Goal: Task Accomplishment & Management: Use online tool/utility

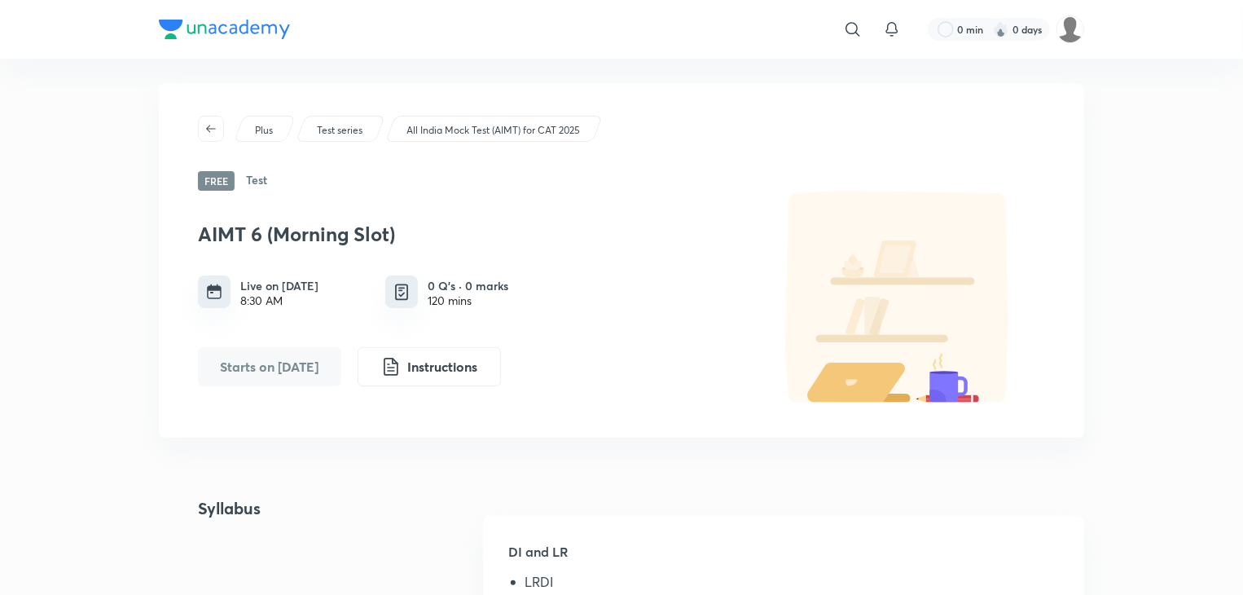
scroll to position [9, 0]
click at [207, 133] on icon "button" at bounding box center [211, 127] width 13 height 13
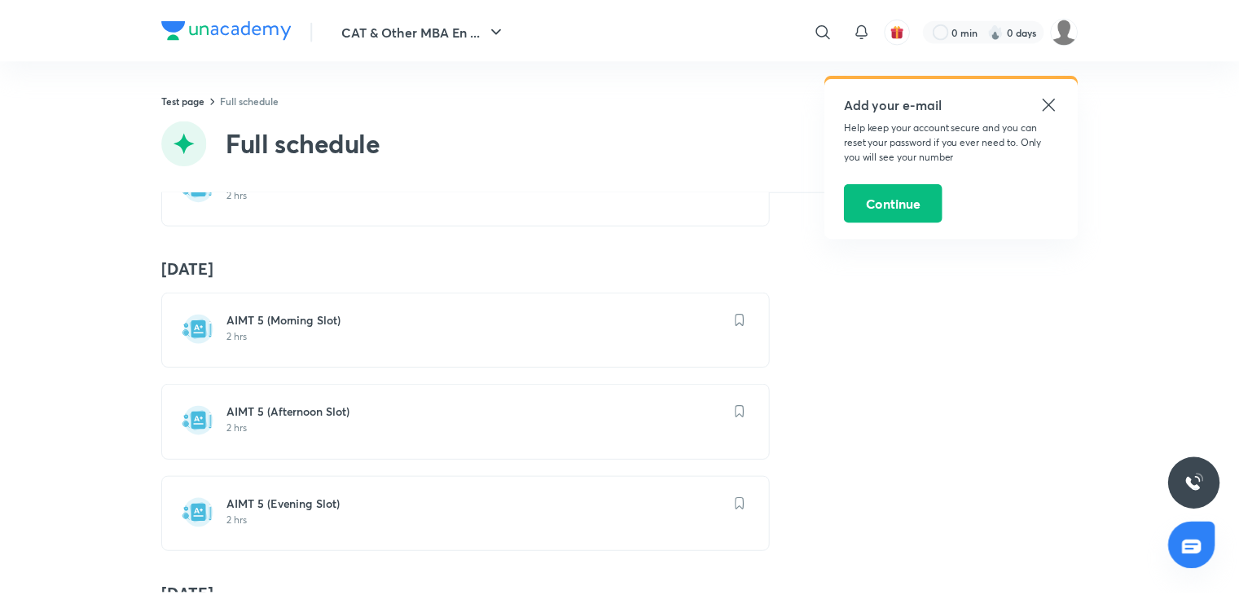
scroll to position [1411, 0]
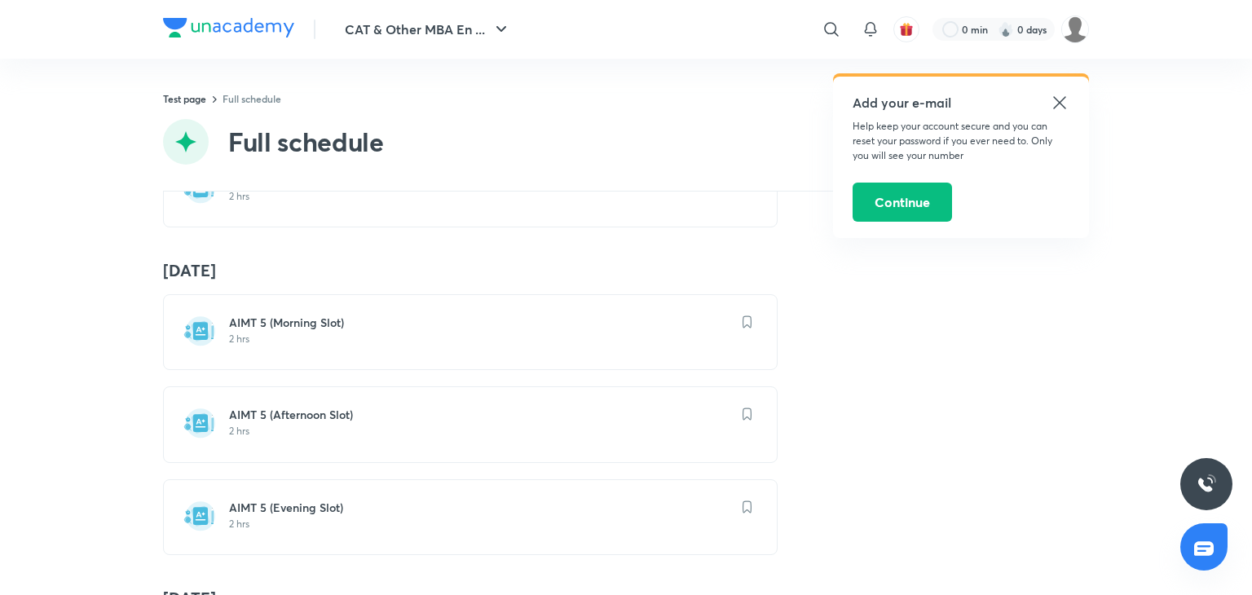
click at [251, 427] on p "2 hrs" at bounding box center [480, 431] width 502 height 13
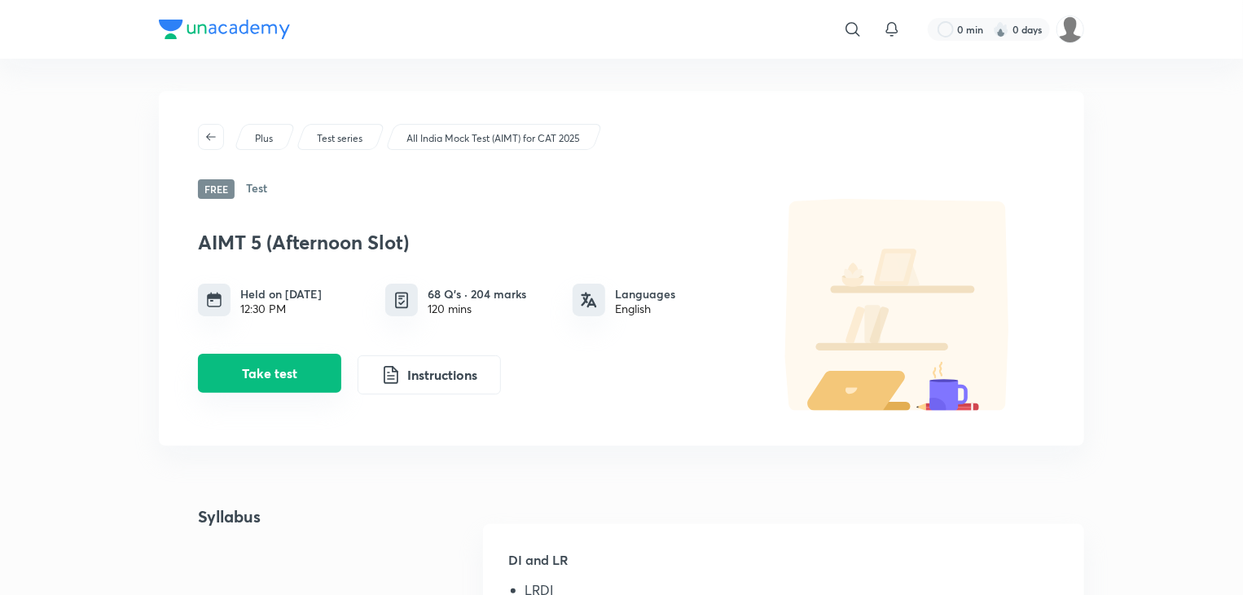
click at [237, 391] on button "Take test" at bounding box center [269, 373] width 143 height 39
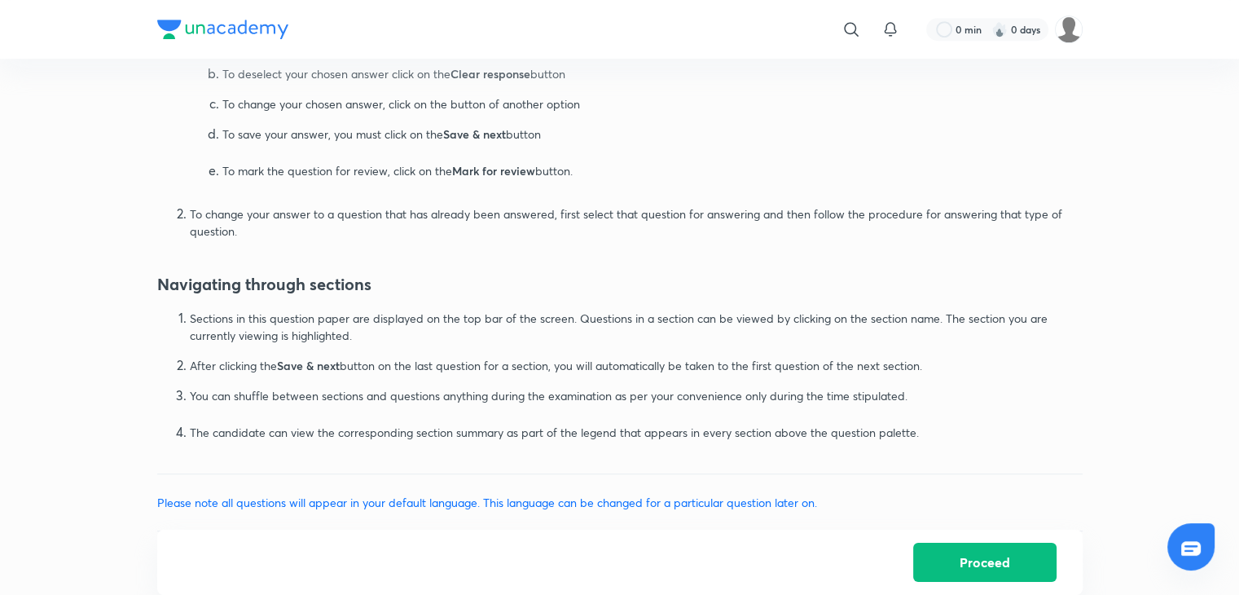
scroll to position [977, 0]
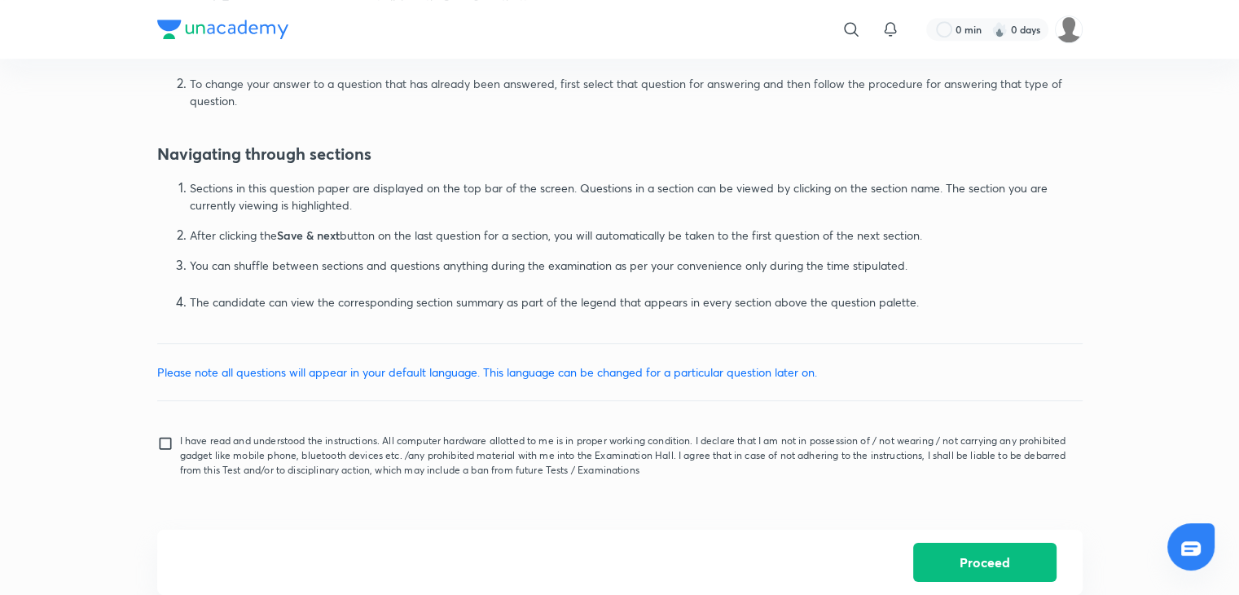
click at [169, 441] on input "I have read and understood the instructions. All computer hardware allotted to …" at bounding box center [168, 455] width 23 height 41
click at [157, 435] on input "I have read and understood the instructions. All computer hardware allotted to …" at bounding box center [168, 455] width 23 height 41
checkbox input "true"
click at [1002, 561] on button "Proceed" at bounding box center [984, 560] width 143 height 39
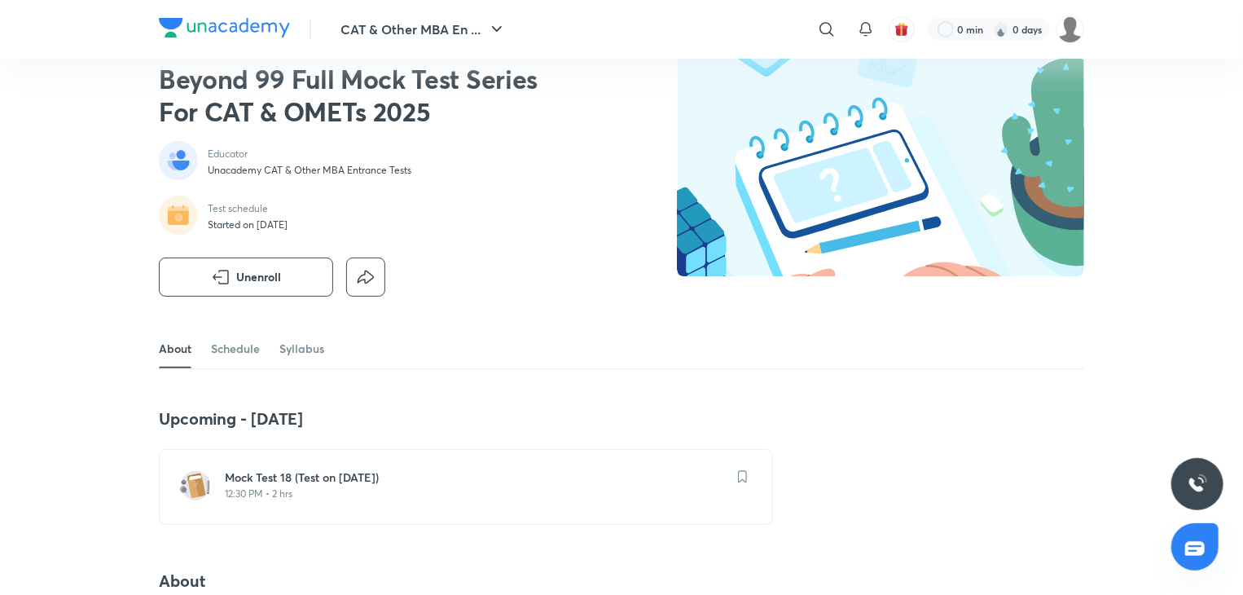
click at [427, 480] on h6 "Mock Test 18 (Test on [DATE])" at bounding box center [476, 477] width 502 height 16
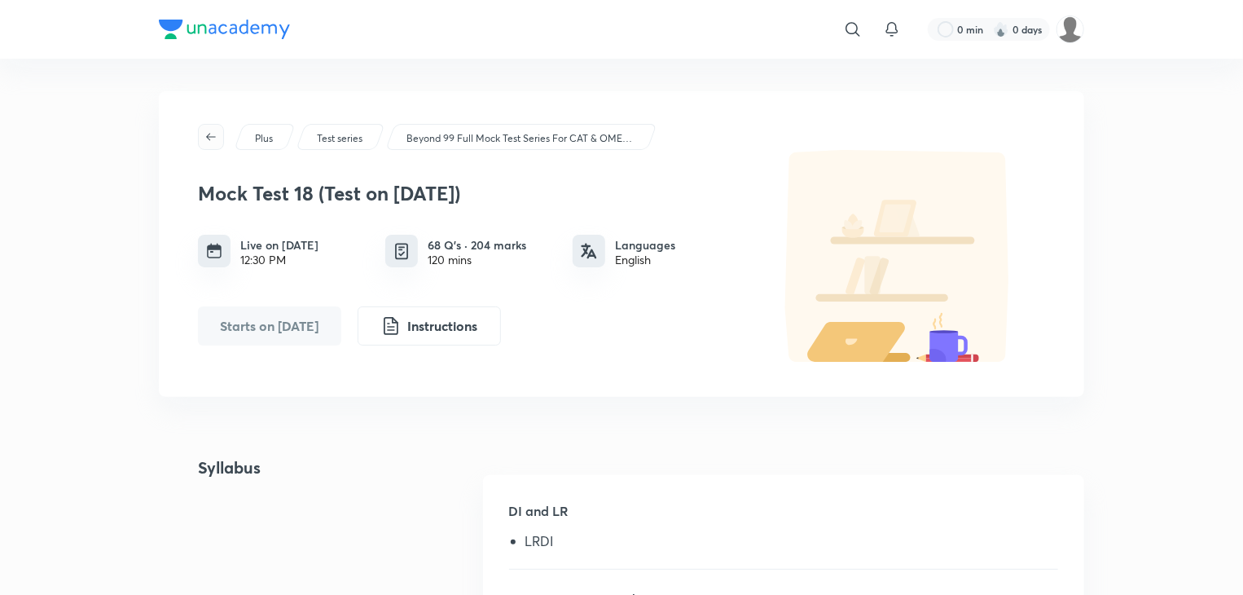
click at [209, 131] on icon "button" at bounding box center [211, 136] width 13 height 13
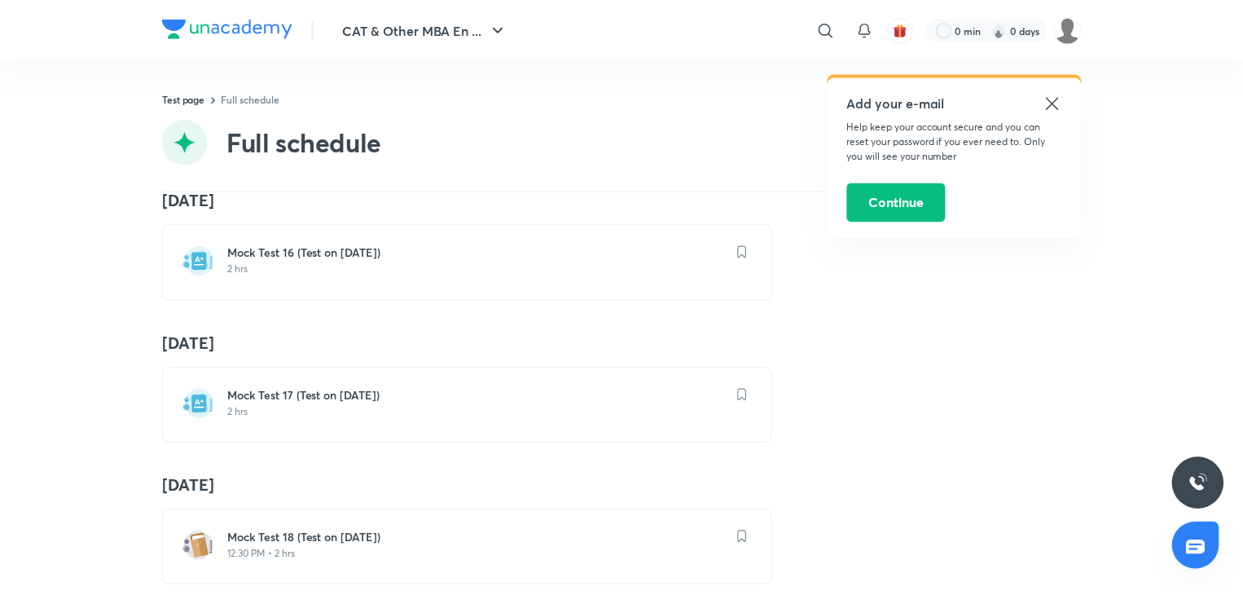
scroll to position [2341, 0]
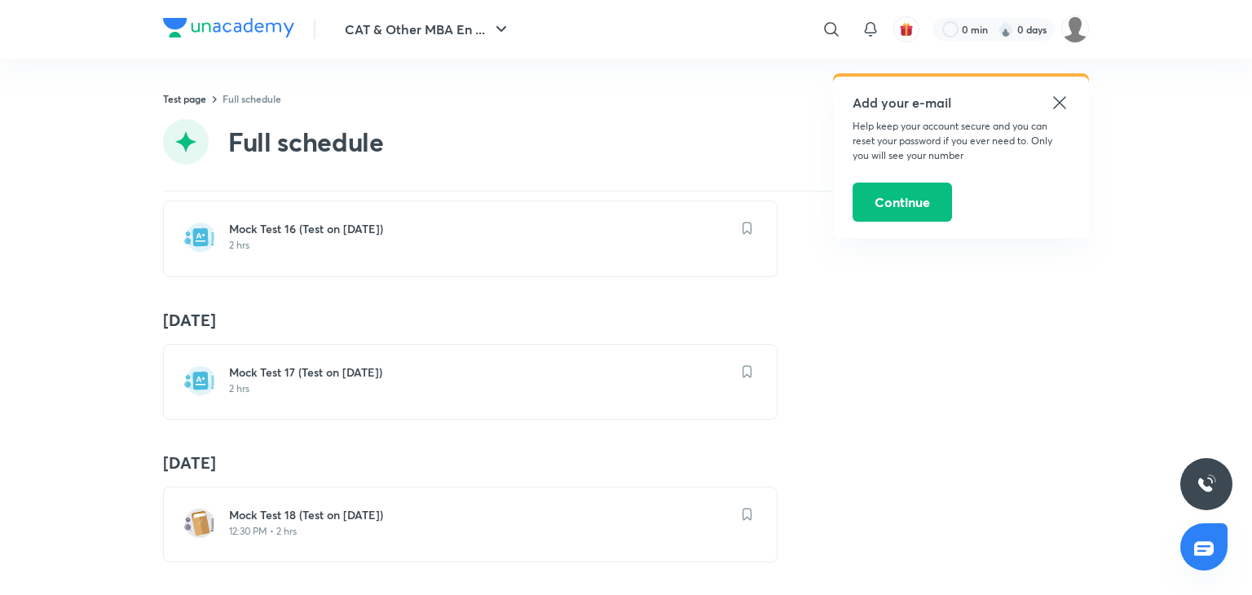
click at [429, 382] on p "2 hrs" at bounding box center [480, 388] width 502 height 13
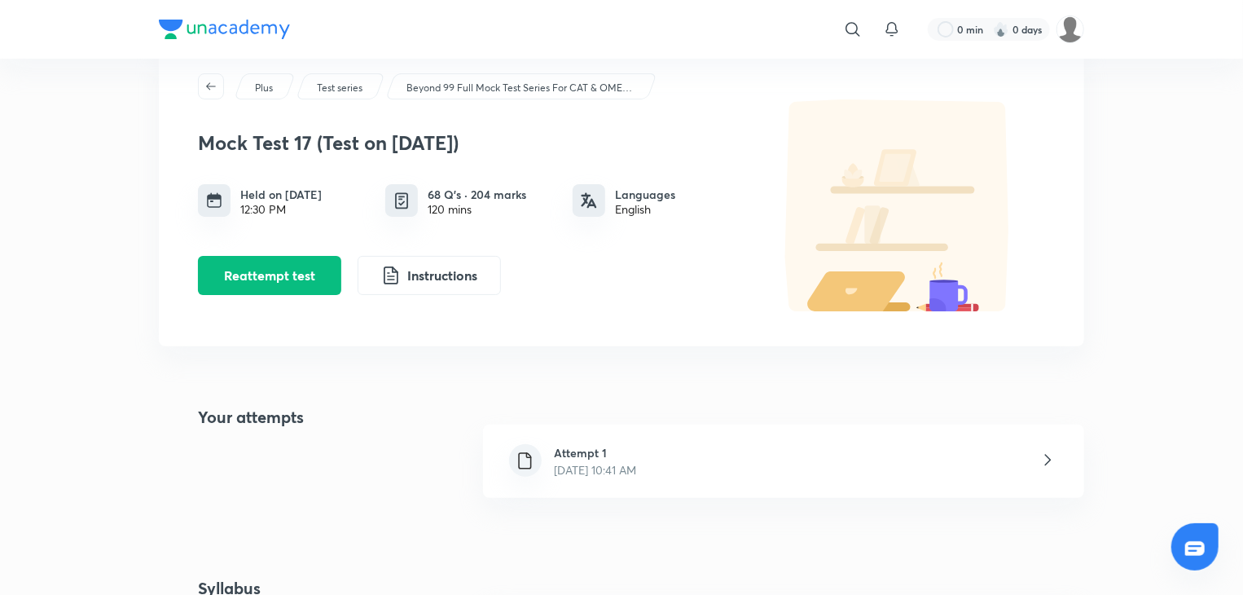
scroll to position [54, 0]
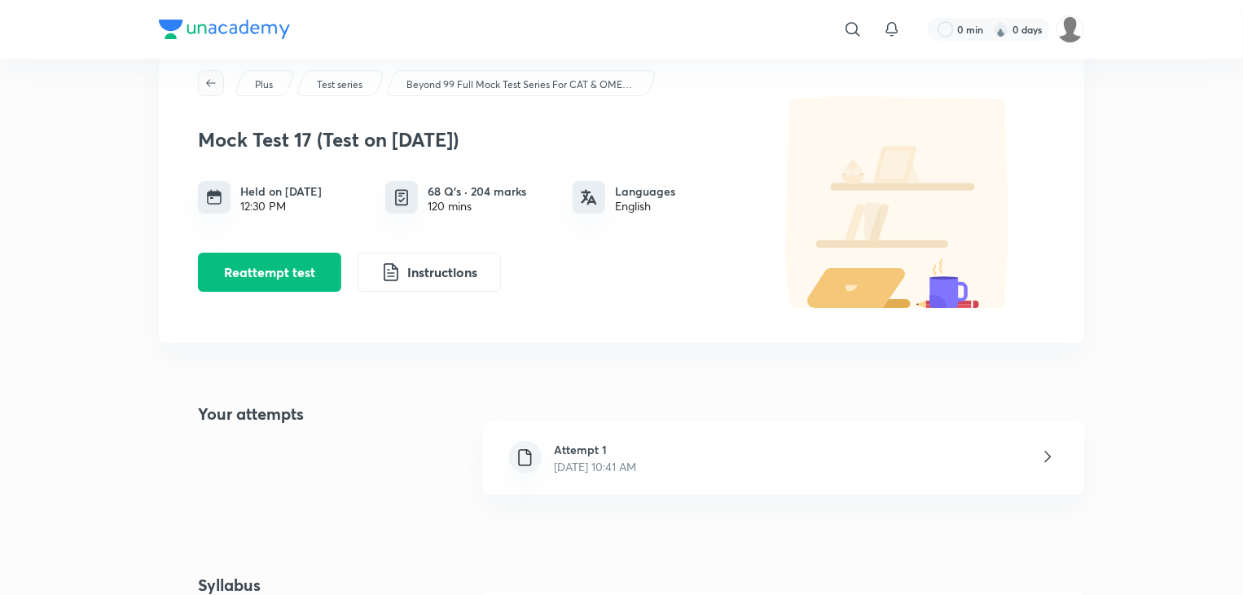
click at [213, 94] on button "button" at bounding box center [211, 83] width 26 height 26
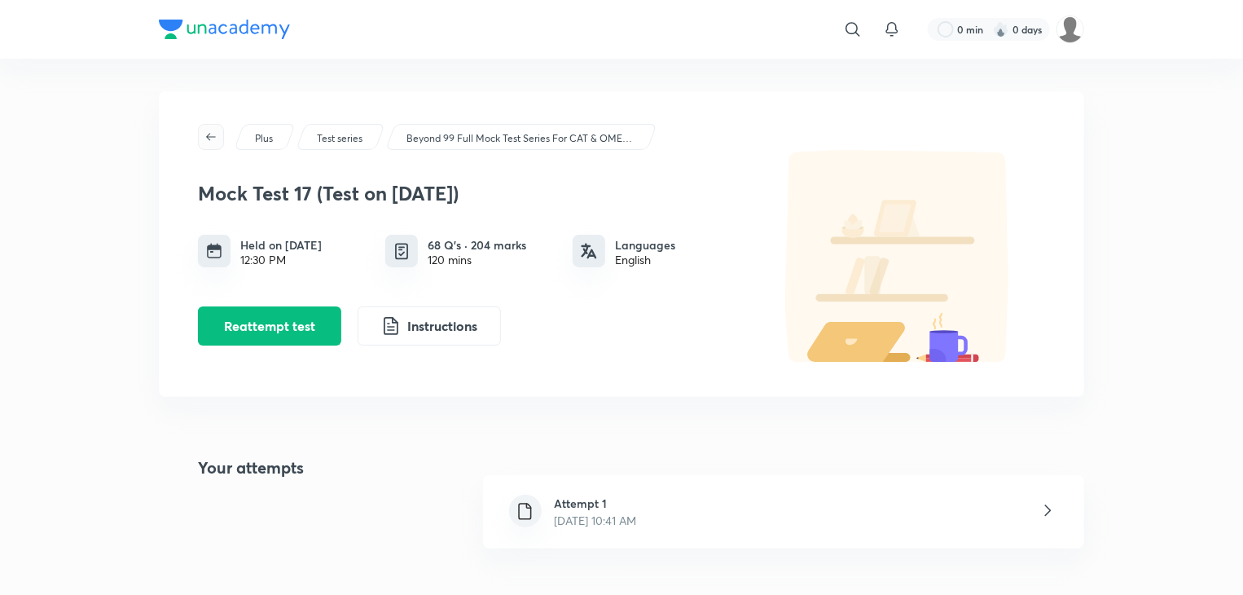
click at [219, 145] on button "button" at bounding box center [211, 137] width 26 height 26
click at [217, 143] on button "button" at bounding box center [211, 137] width 26 height 26
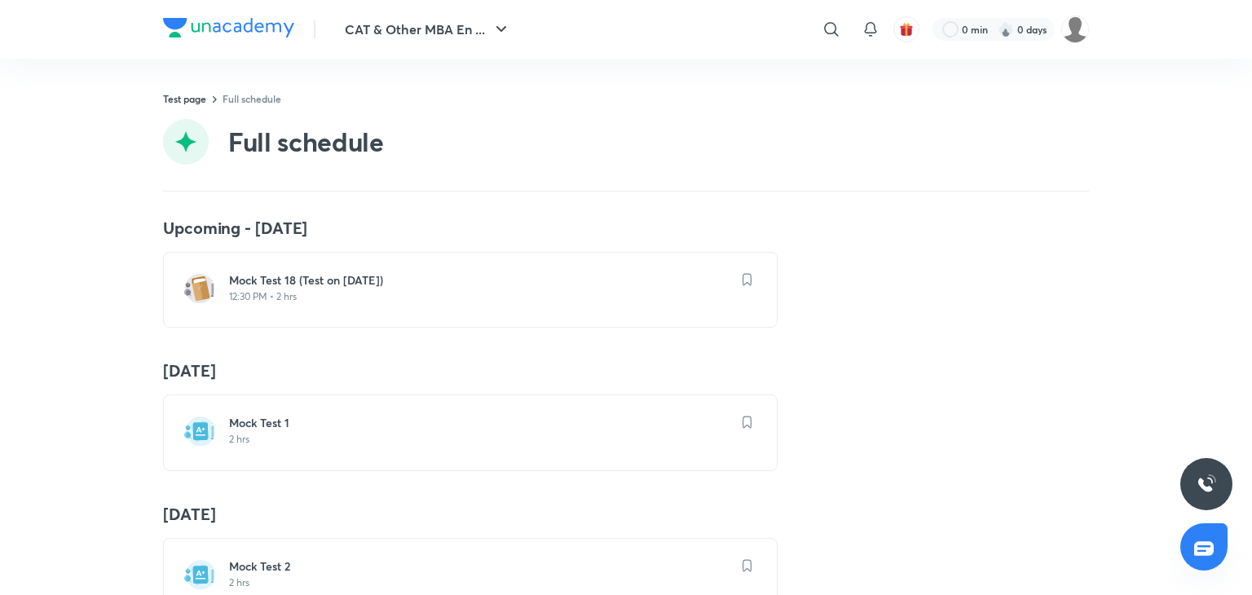
click at [19, 5] on header "CAT & Other MBA En ... ​ 0 min 0 days" at bounding box center [626, 29] width 1252 height 59
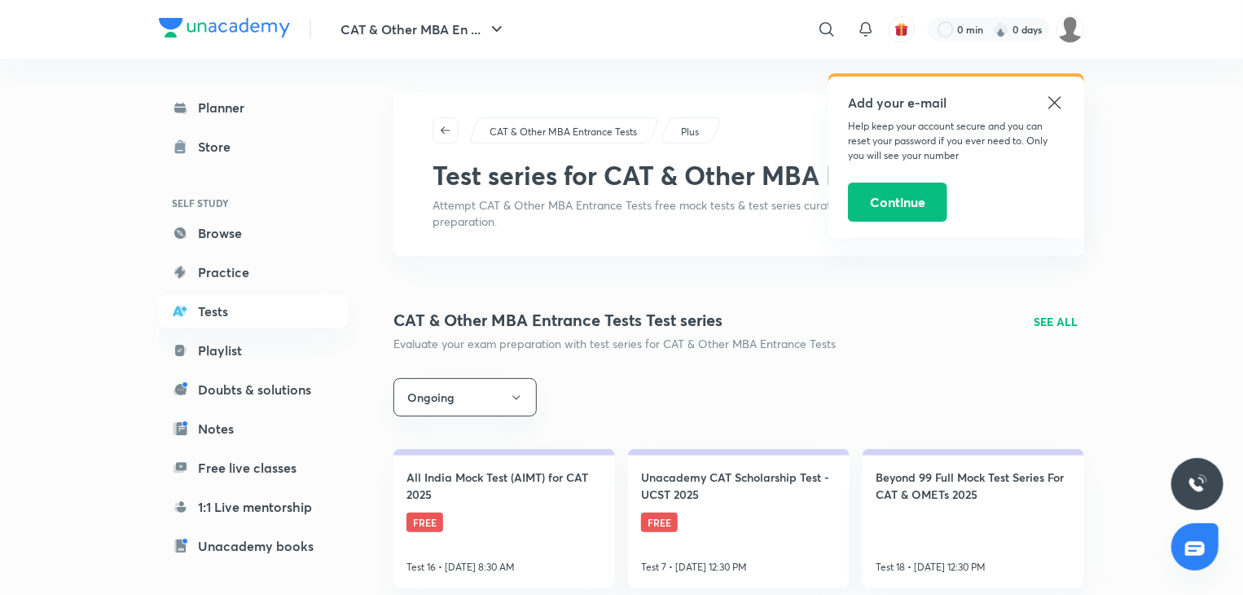
click at [1052, 326] on p "SEE ALL" at bounding box center [1056, 321] width 44 height 17
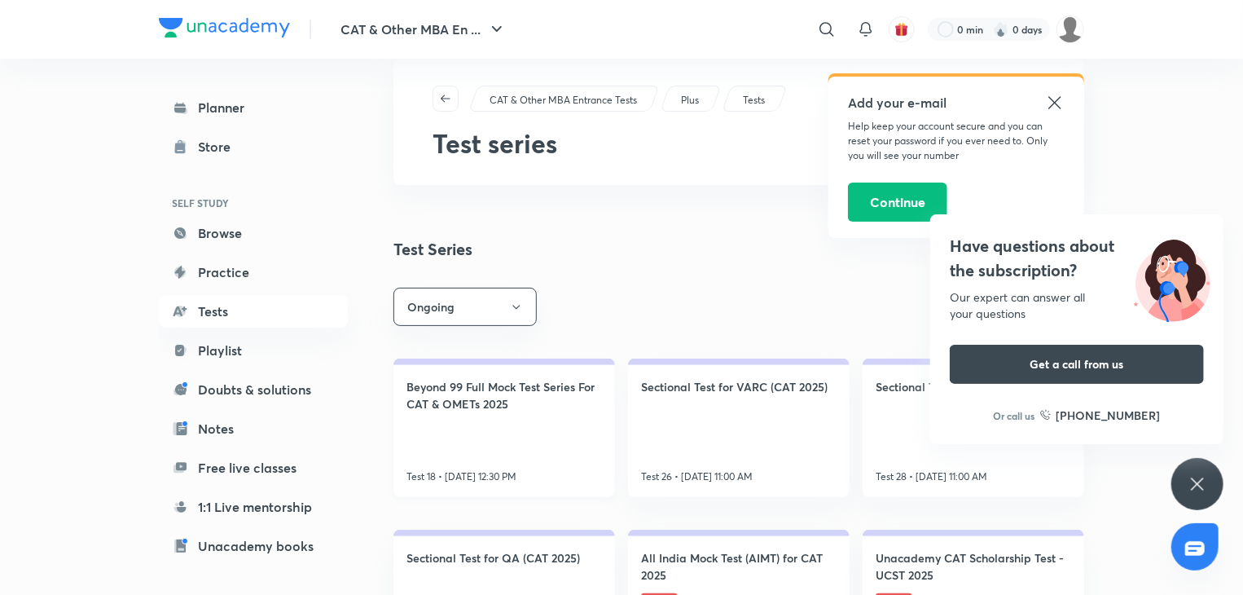
scroll to position [37, 0]
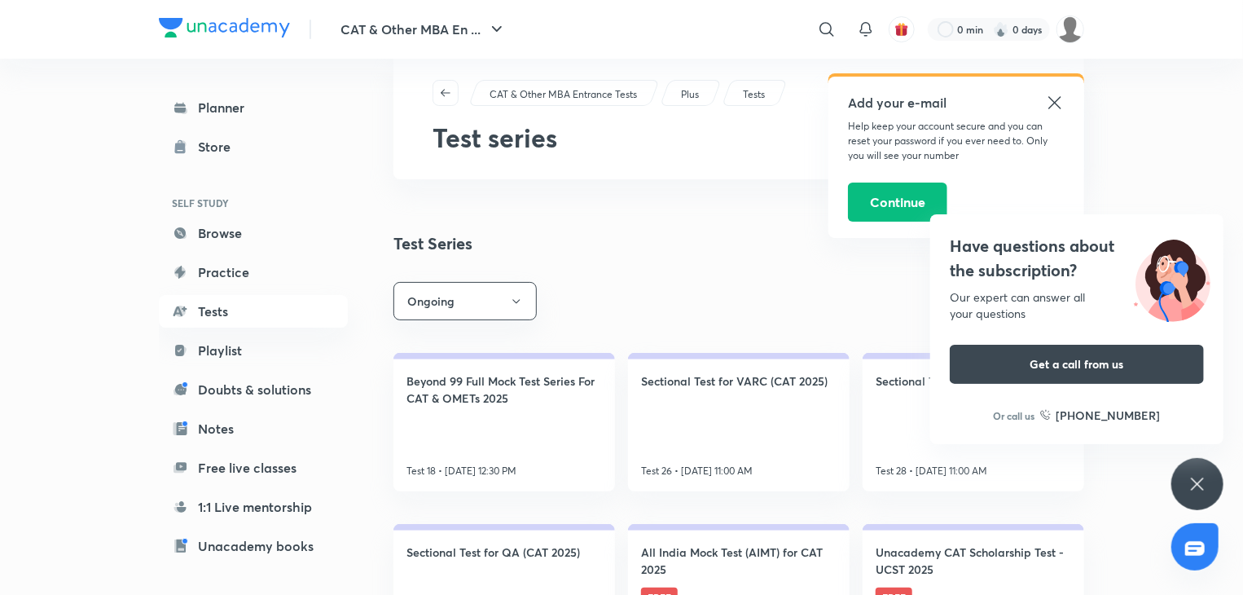
click at [1054, 104] on icon at bounding box center [1055, 103] width 20 height 20
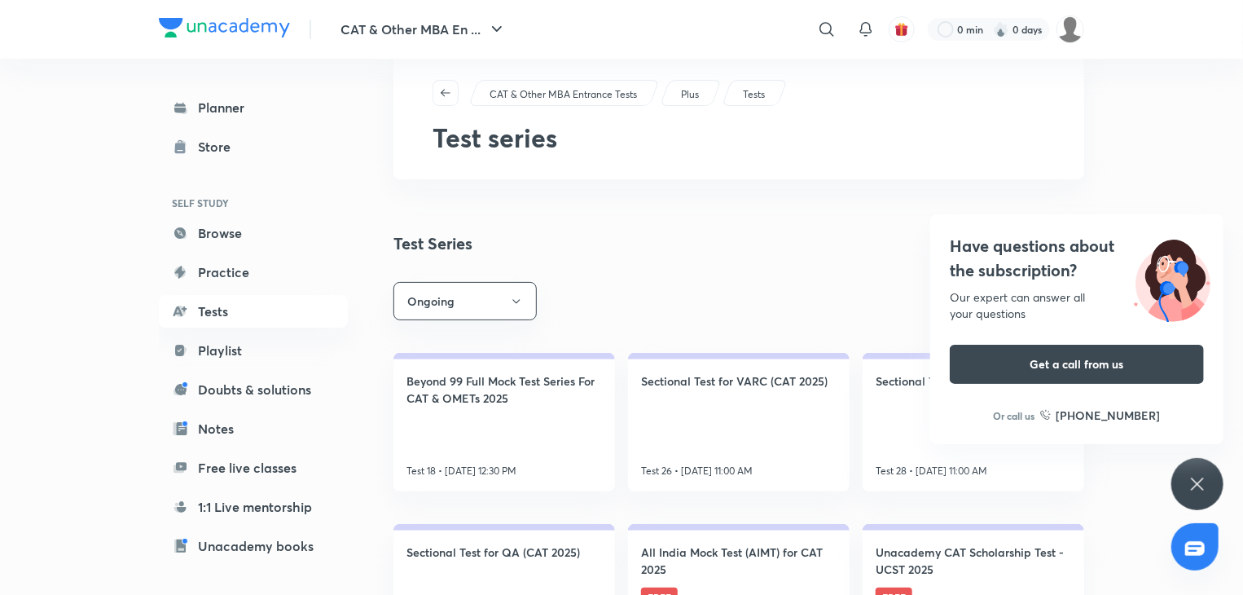
click at [840, 295] on div "Ongoing" at bounding box center [739, 301] width 691 height 38
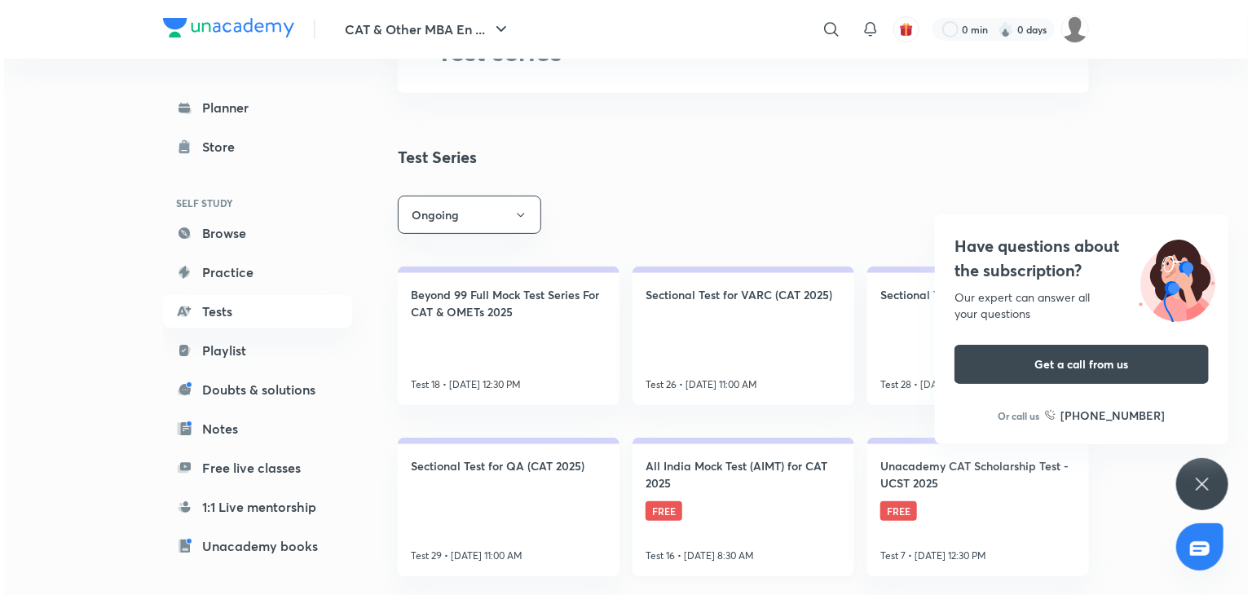
scroll to position [125, 0]
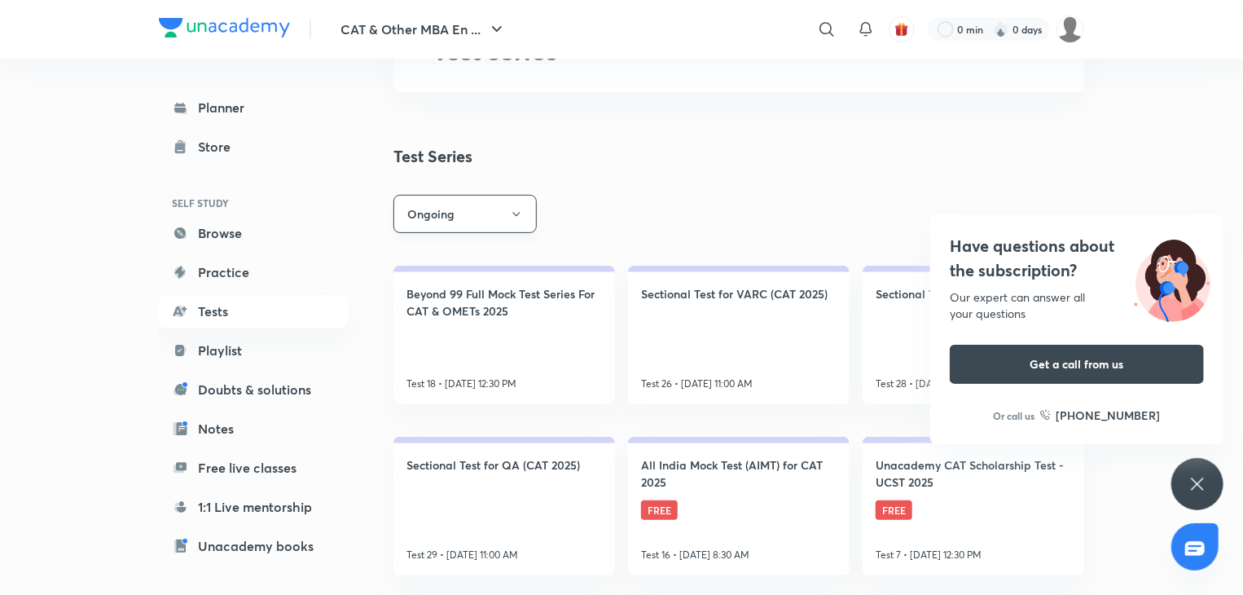
click at [460, 202] on button "Ongoing" at bounding box center [465, 214] width 143 height 38
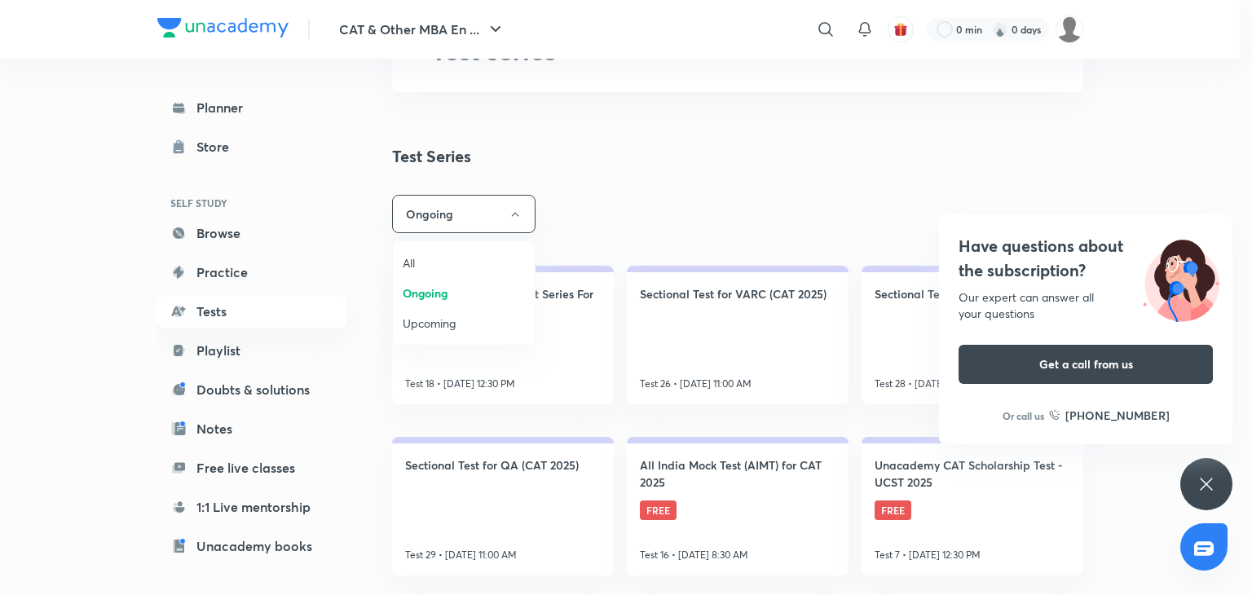
click at [417, 266] on span "All" at bounding box center [464, 262] width 122 height 17
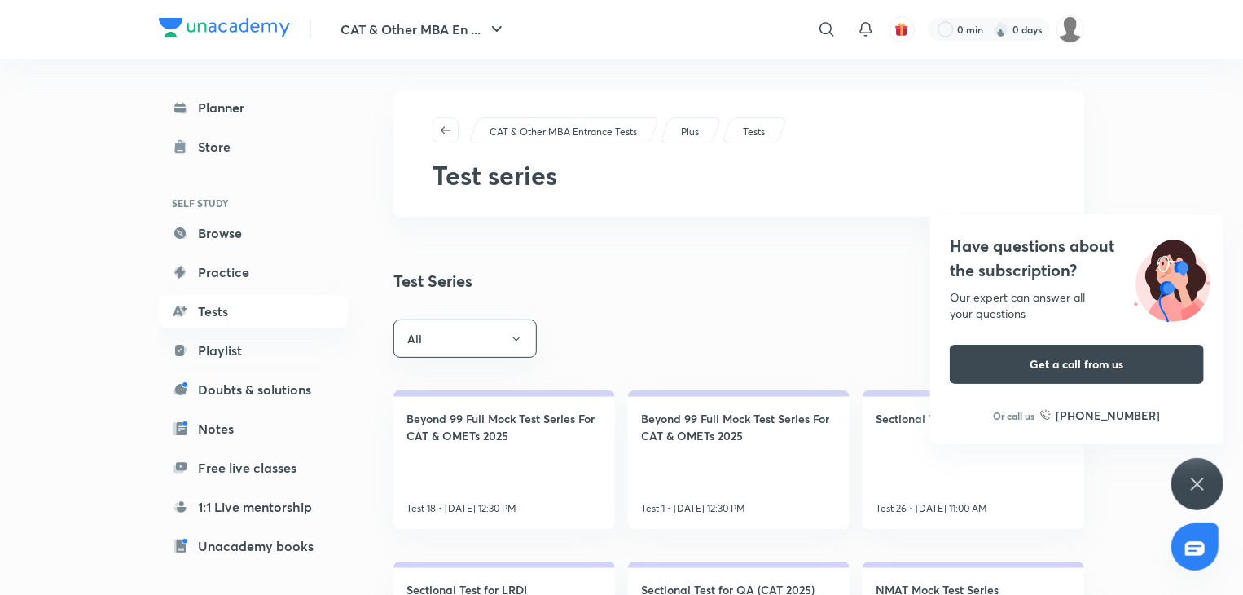
click at [1218, 486] on div "Have questions about the subscription? Our expert can answer all your questions…" at bounding box center [1198, 484] width 52 height 52
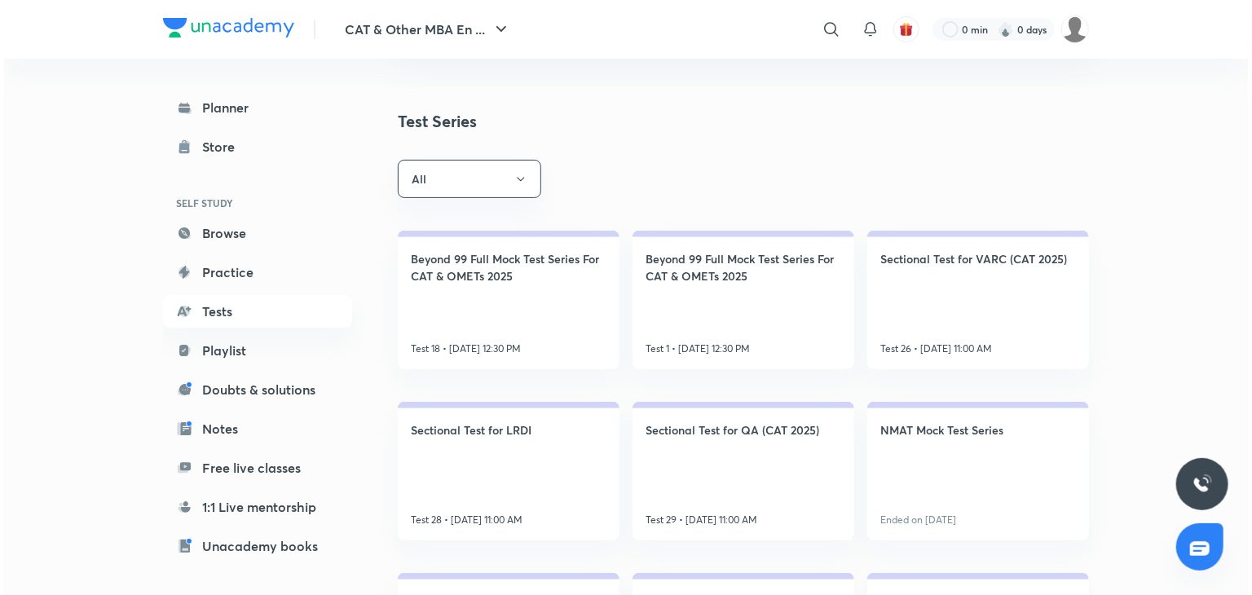
scroll to position [156, 0]
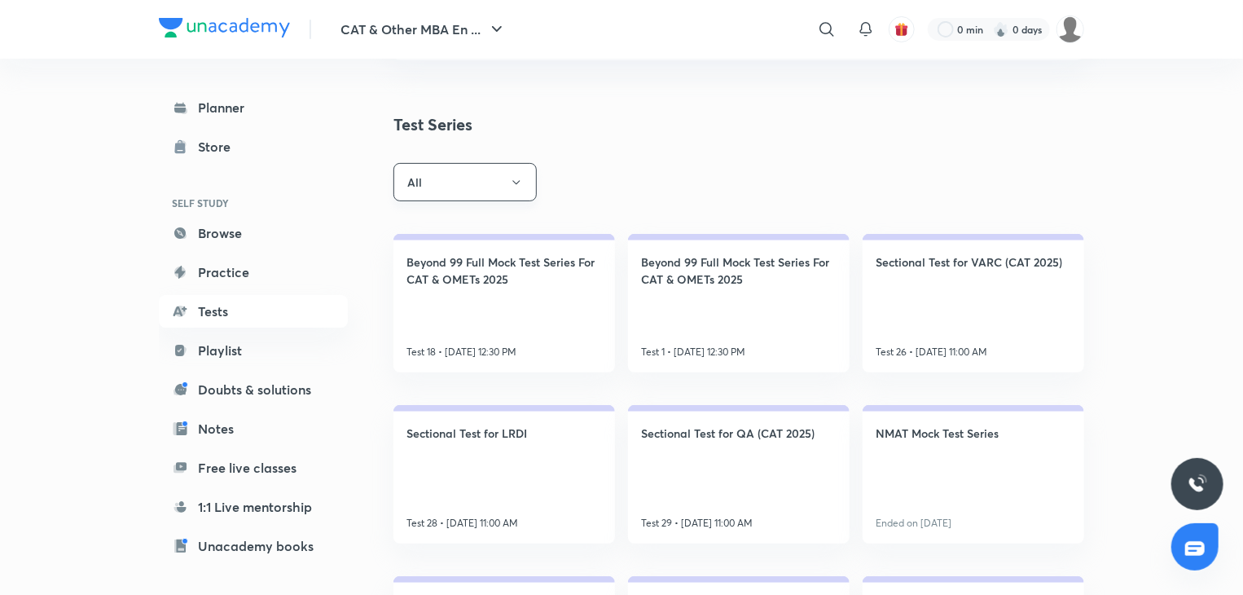
click at [497, 185] on button "All" at bounding box center [465, 182] width 143 height 38
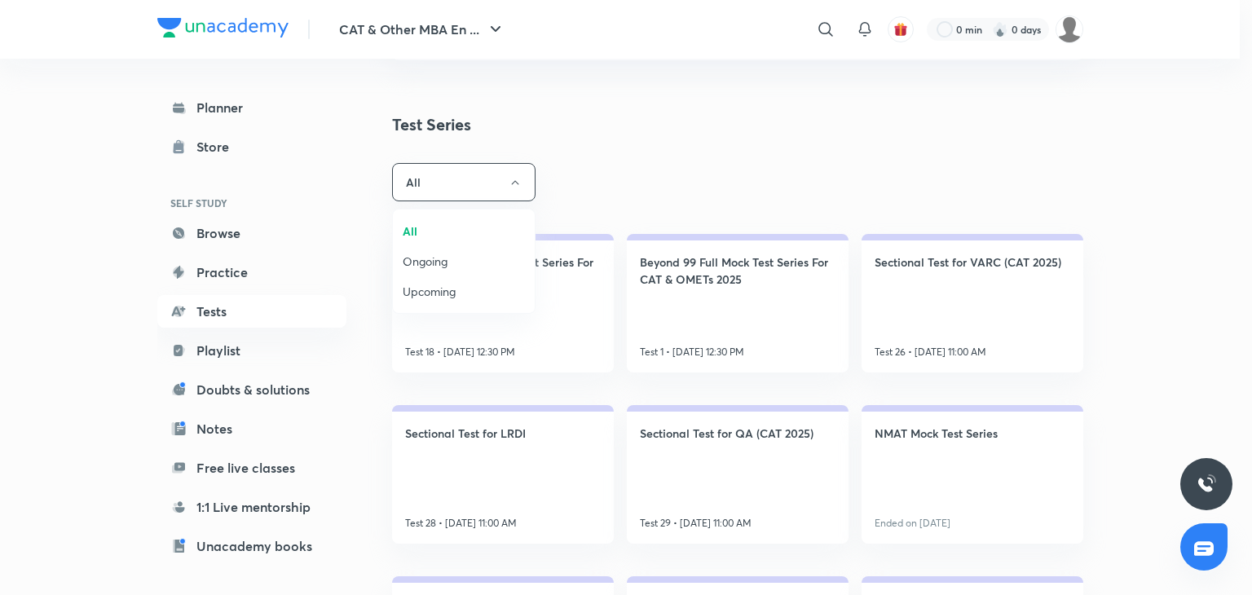
click at [433, 268] on span "Ongoing" at bounding box center [464, 261] width 122 height 17
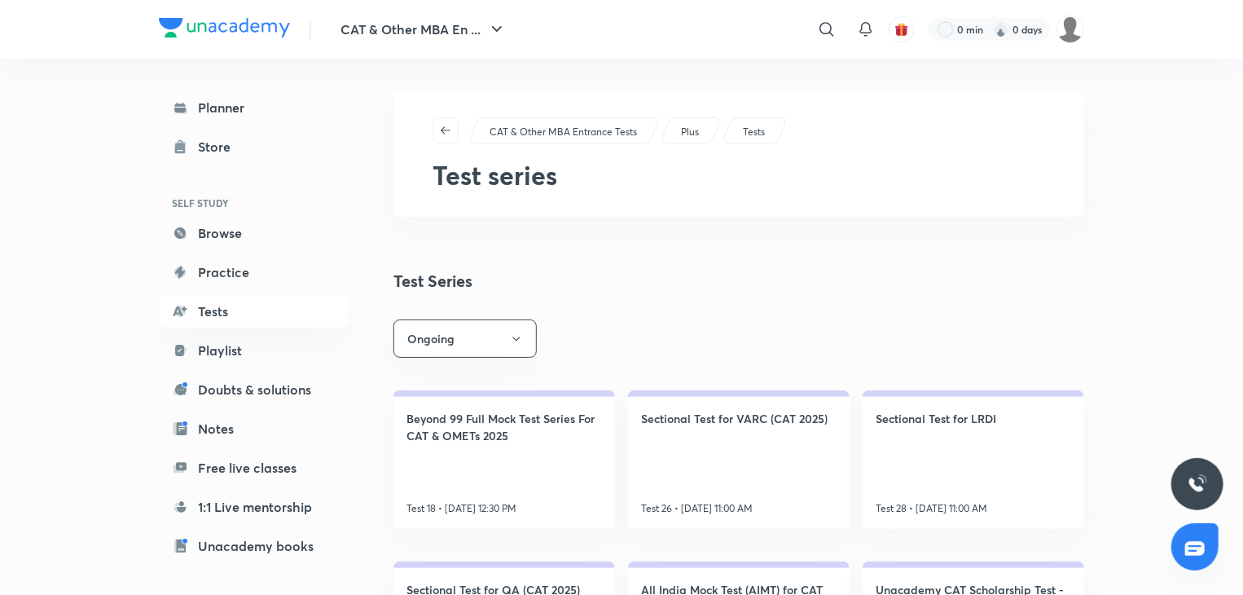
scroll to position [125, 0]
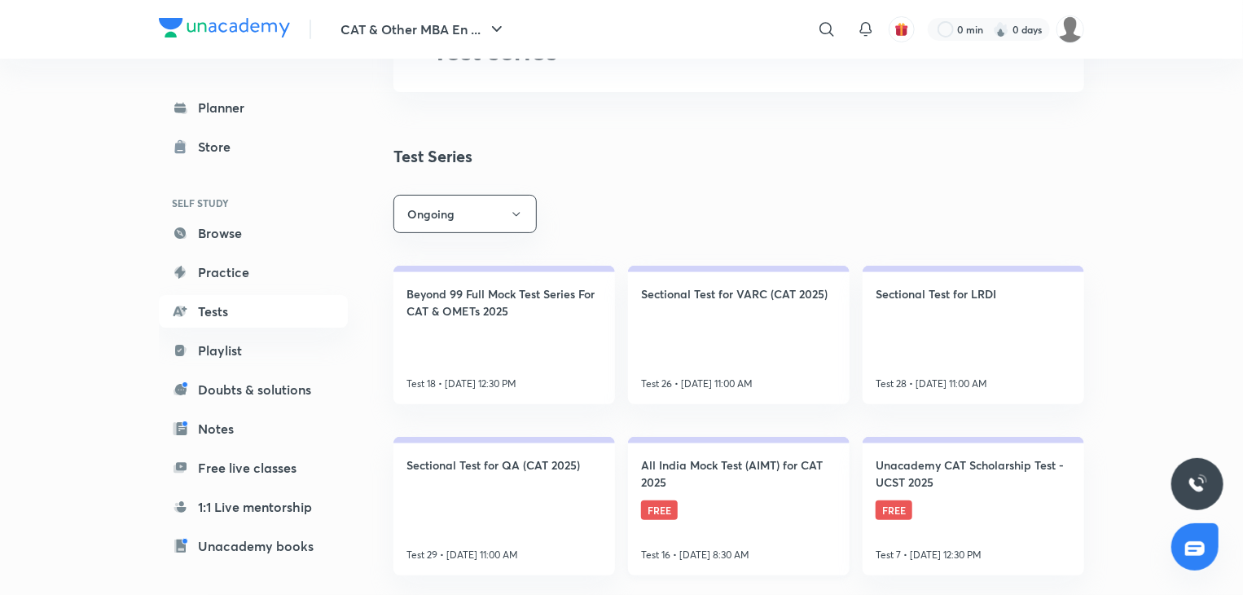
click at [672, 469] on h4 "All India Mock Test (AIMT) for CAT 2025" at bounding box center [739, 473] width 196 height 34
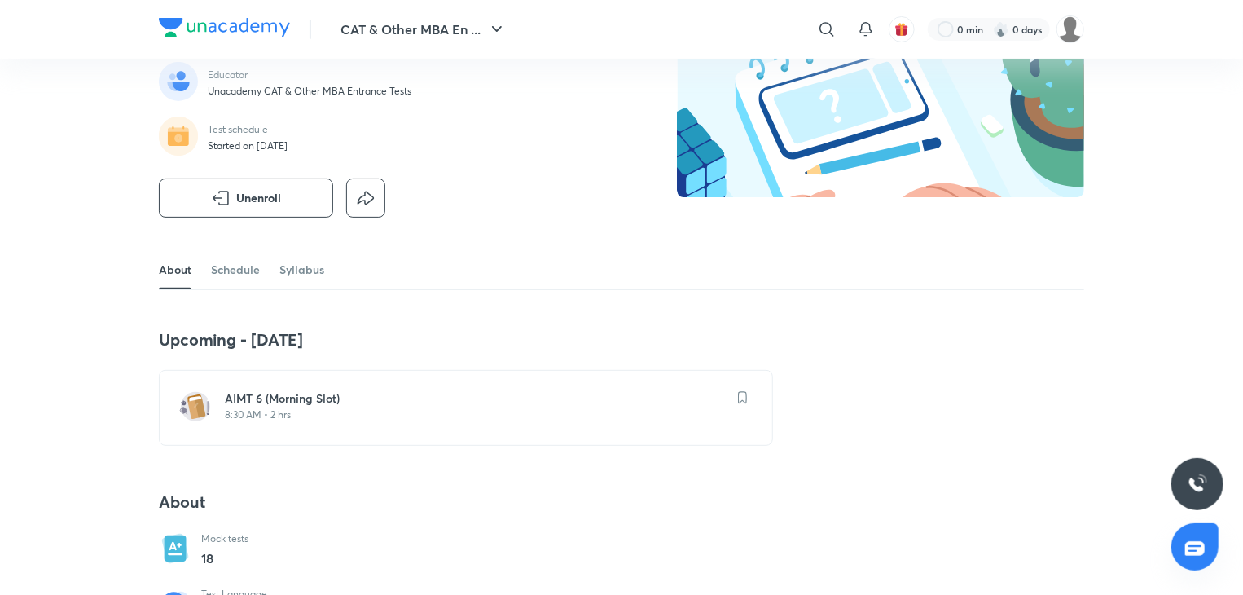
scroll to position [129, 0]
click at [251, 269] on link "Schedule" at bounding box center [235, 268] width 49 height 39
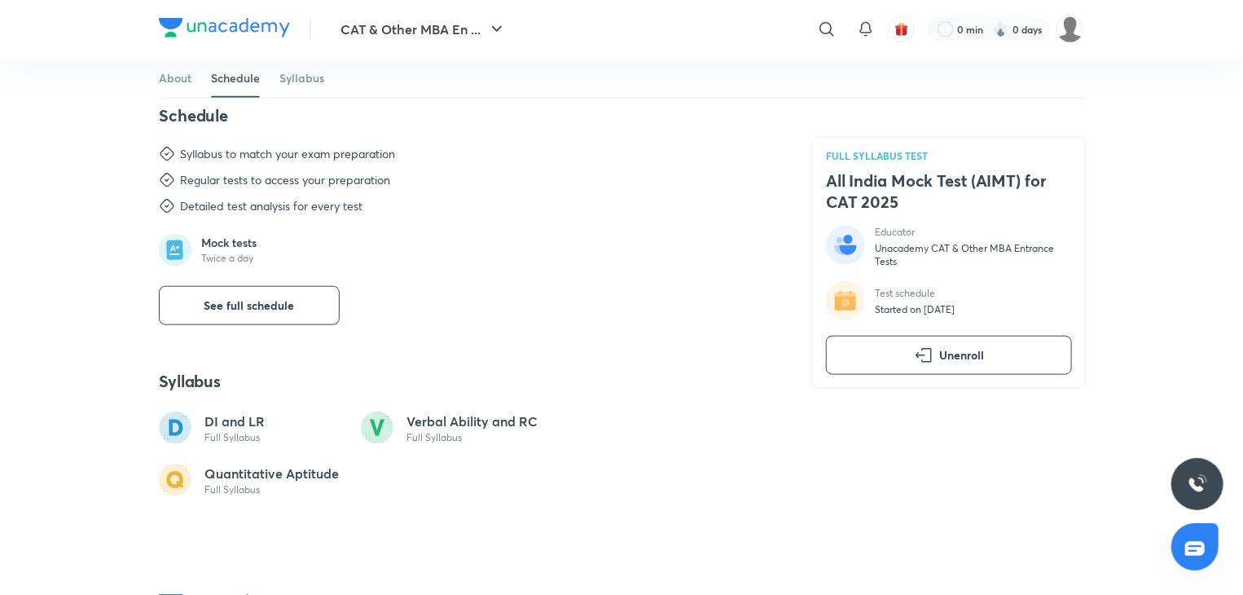
scroll to position [779, 0]
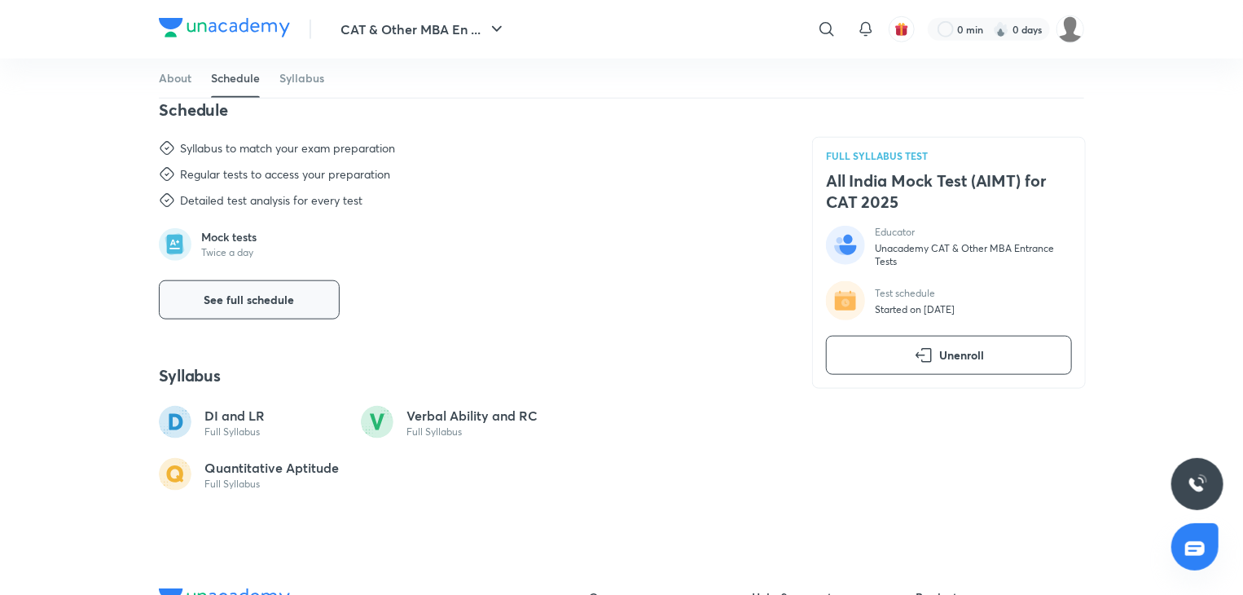
click at [280, 308] on span "See full schedule" at bounding box center [250, 300] width 90 height 16
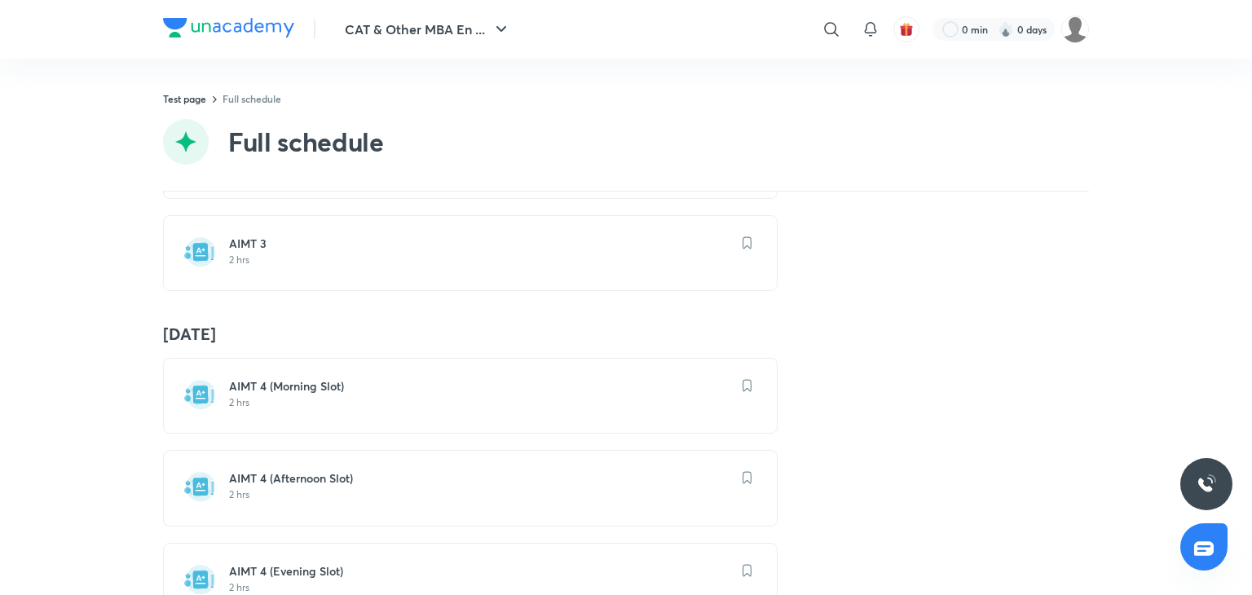
scroll to position [1041, 0]
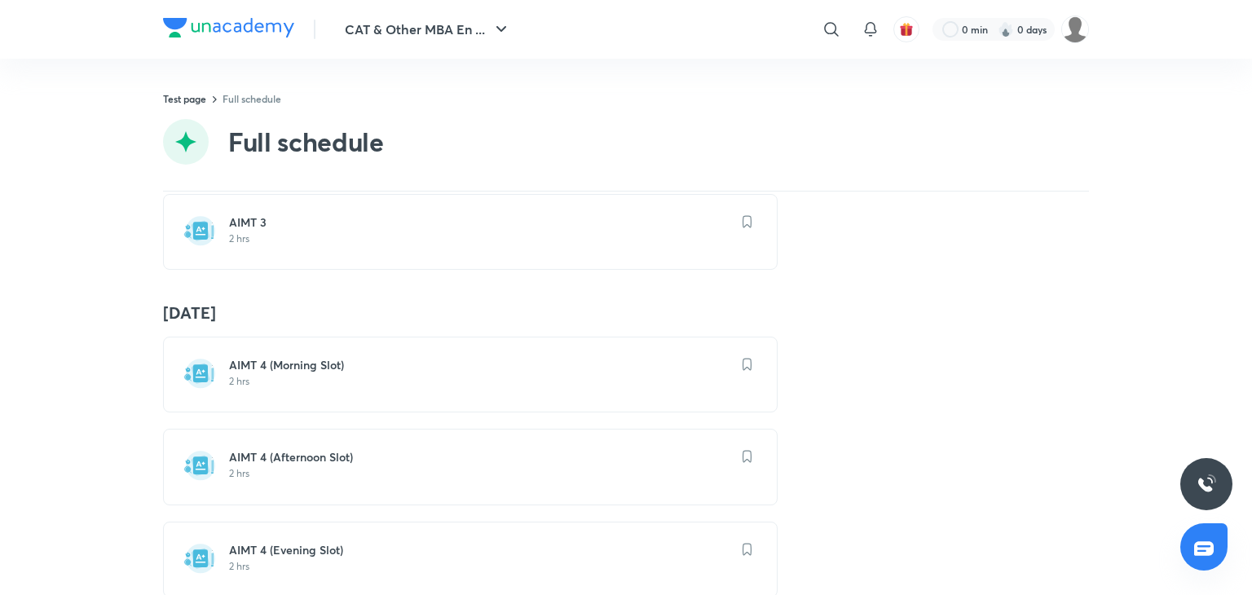
drag, startPoint x: 293, startPoint y: 467, endPoint x: 248, endPoint y: 465, distance: 45.7
click at [248, 467] on p "2 hrs" at bounding box center [480, 473] width 502 height 13
click at [297, 469] on p "2 hrs" at bounding box center [480, 473] width 502 height 13
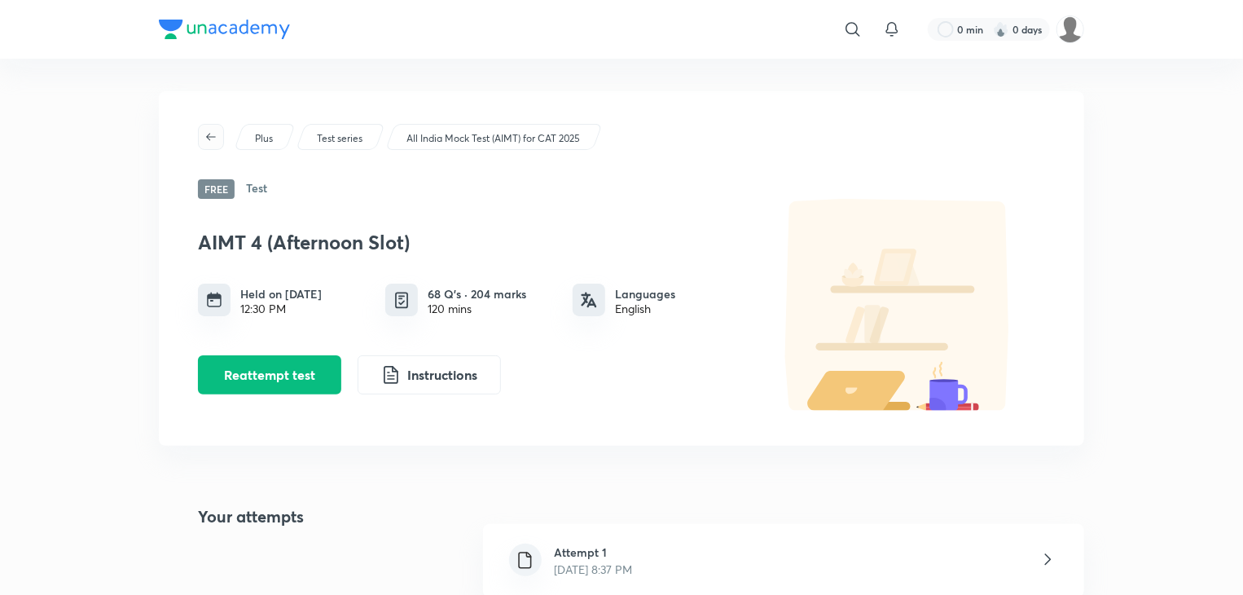
click at [213, 134] on icon "button" at bounding box center [211, 136] width 13 height 13
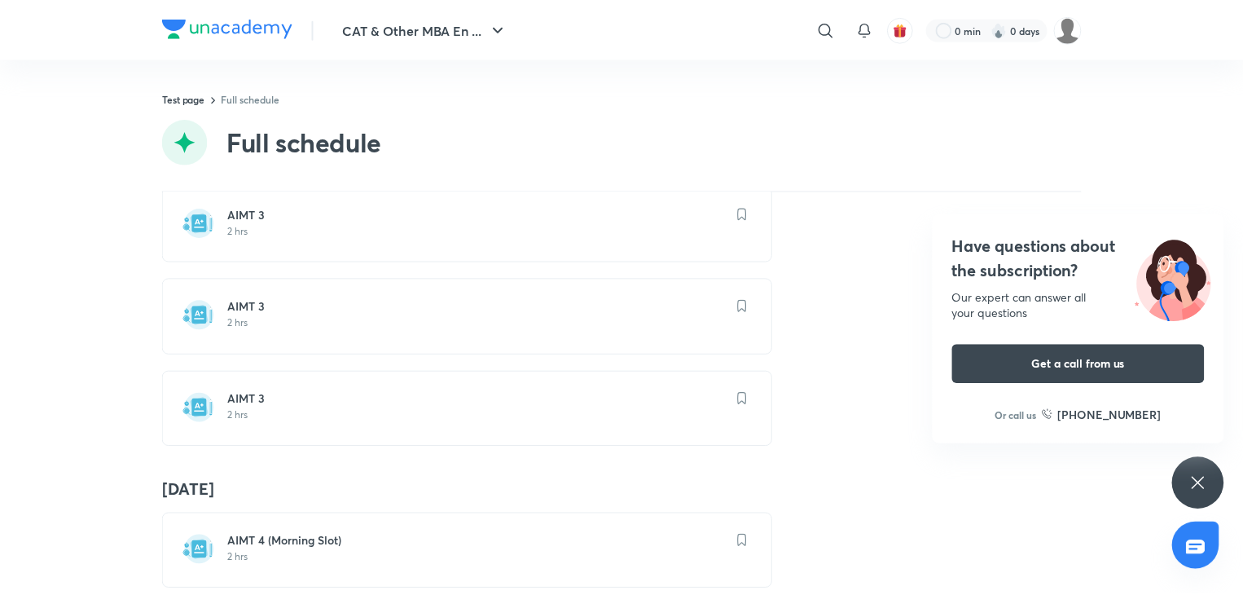
scroll to position [860, 0]
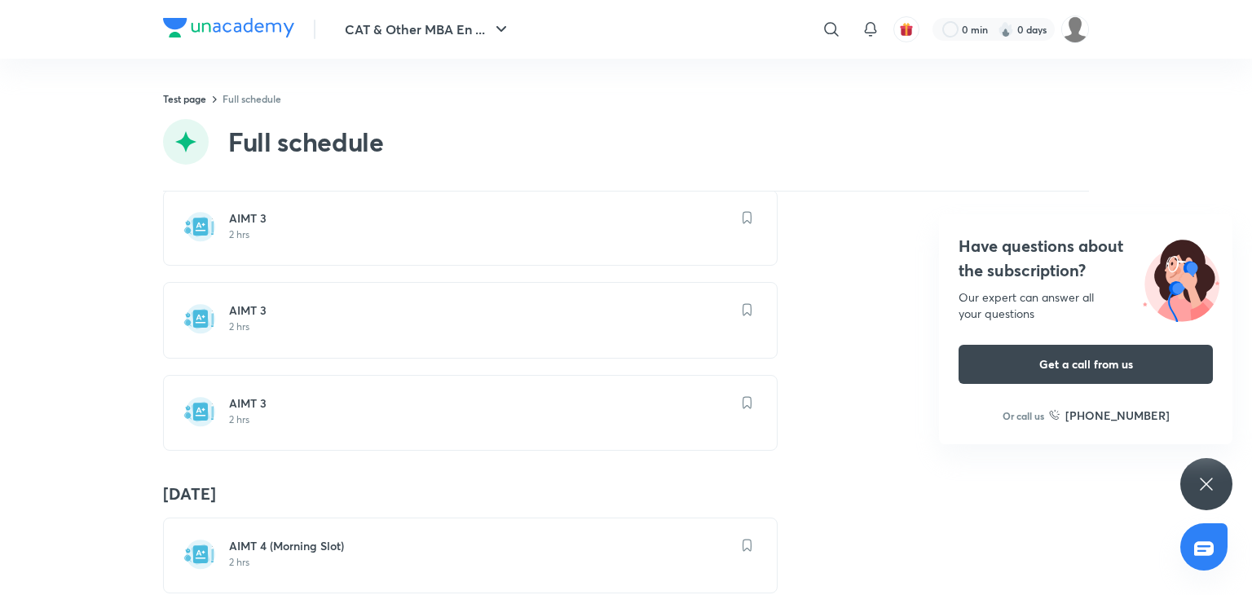
click at [262, 398] on h6 "AIMT 3" at bounding box center [480, 403] width 502 height 16
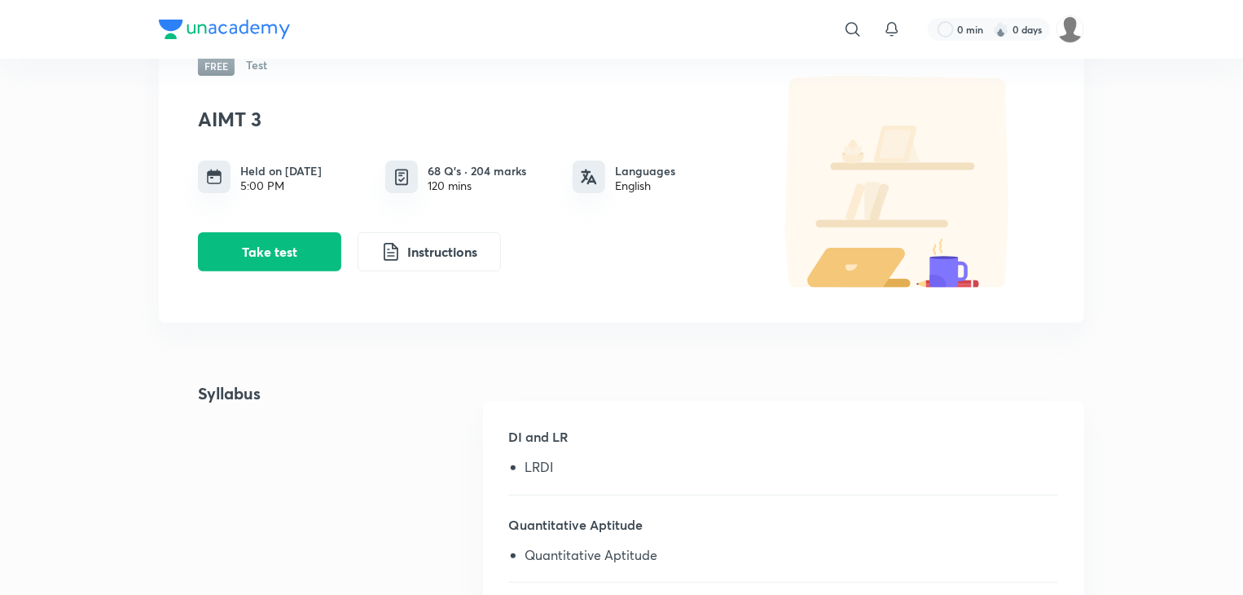
scroll to position [124, 0]
click at [284, 260] on button "Take test" at bounding box center [269, 249] width 143 height 39
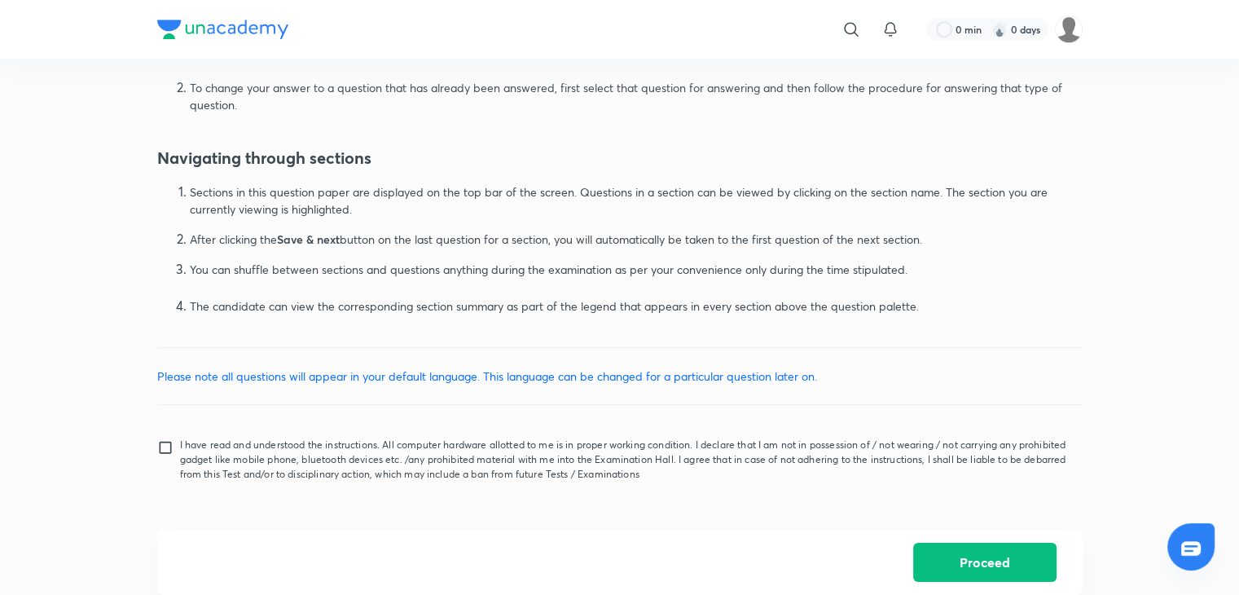
scroll to position [977, 0]
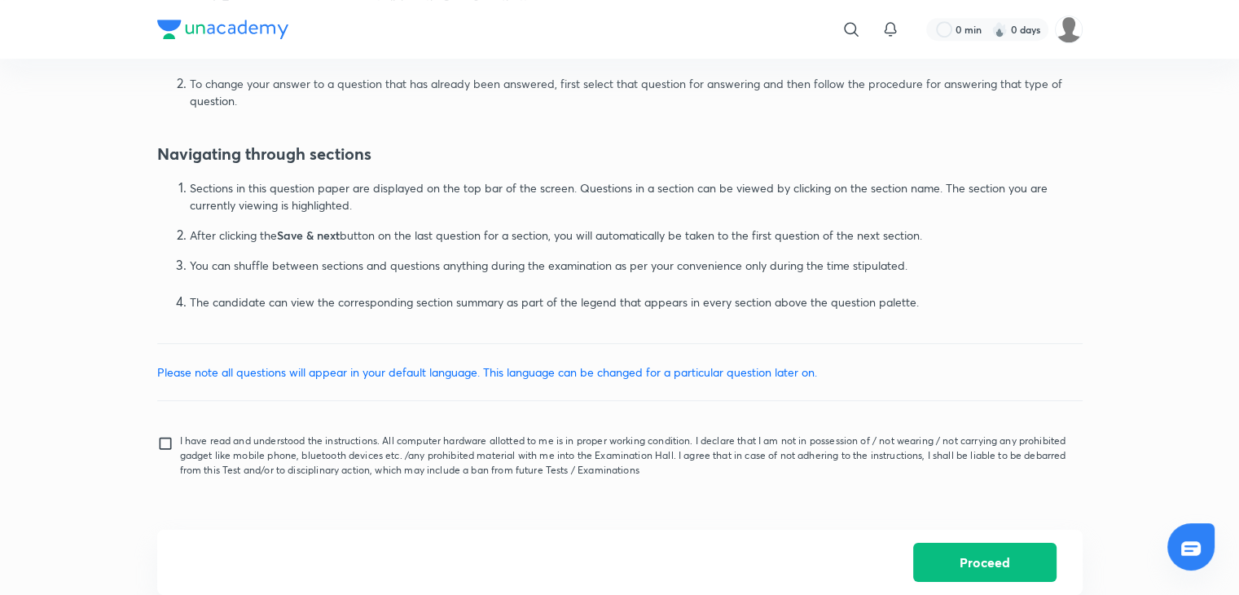
click at [548, 439] on p "I have read and understood the instructions. All computer hardware allotted to …" at bounding box center [625, 455] width 890 height 44
click at [180, 439] on input "I have read and understood the instructions. All computer hardware allotted to …" at bounding box center [168, 455] width 23 height 41
checkbox input "true"
click at [961, 563] on button "Proceed" at bounding box center [984, 560] width 143 height 39
